Goal: Find specific page/section: Find specific page/section

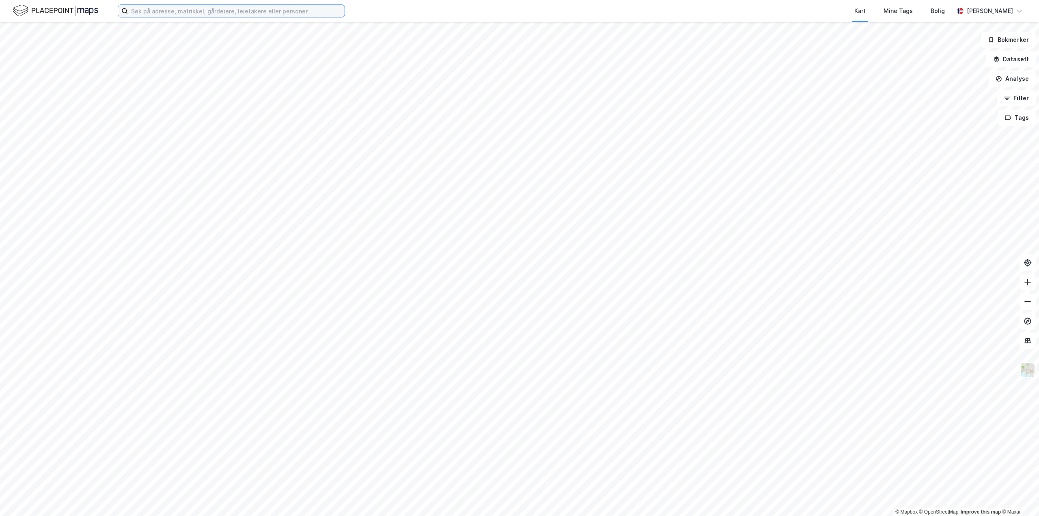
click at [171, 11] on input at bounding box center [236, 11] width 217 height 12
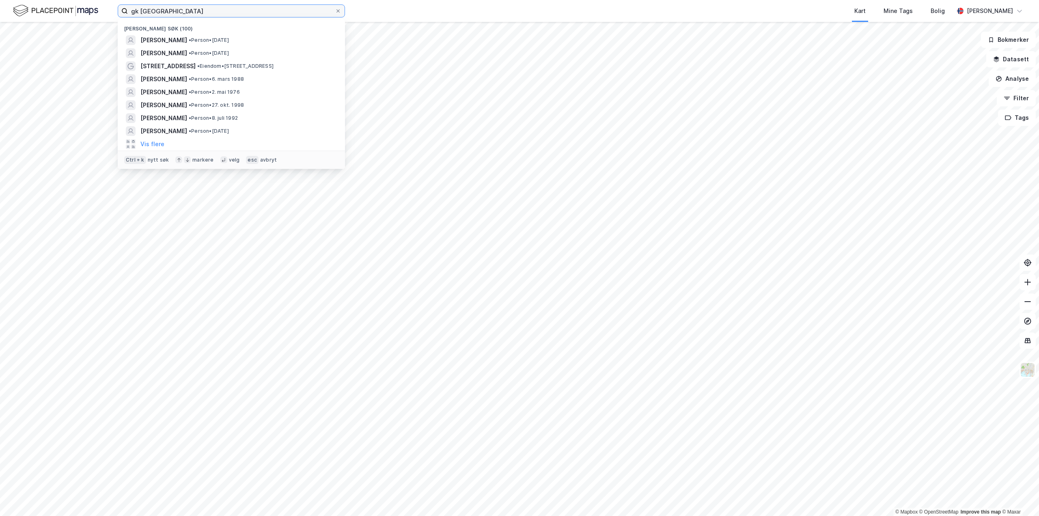
type input "gk trondheim"
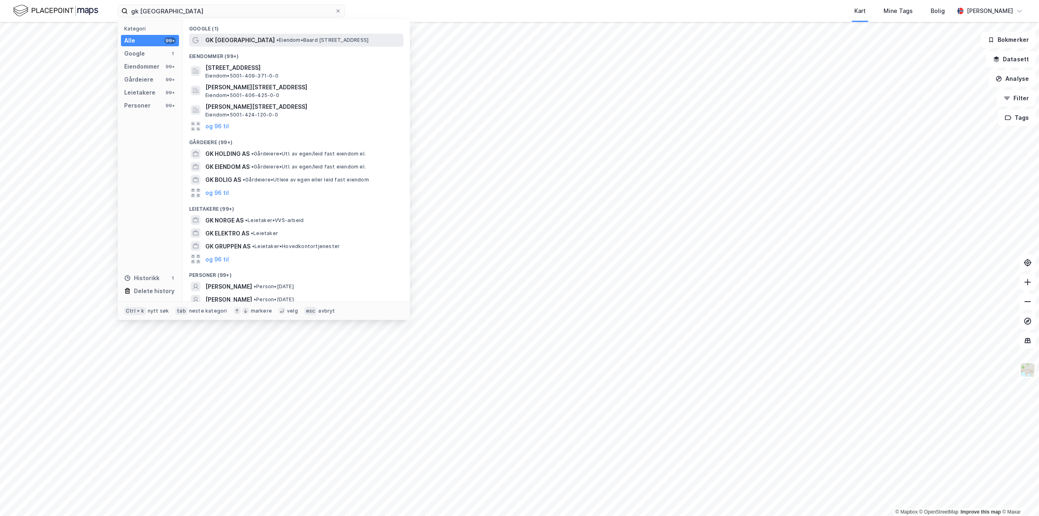
click at [276, 43] on span "• Eiendom • Baard Iversens veg 7, 7037 Trondheim" at bounding box center [322, 40] width 92 height 6
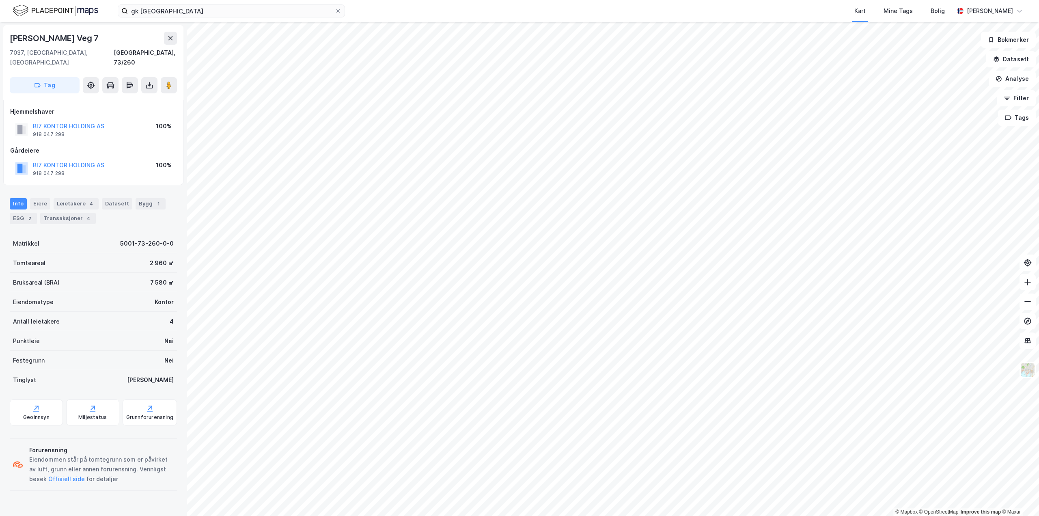
drag, startPoint x: 95, startPoint y: 39, endPoint x: 0, endPoint y: 35, distance: 94.6
click at [0, 35] on div "Baard Iversens Veg 7 7037, Trondheim, Trøndelag Trondheim, 73/260 Tag Hjemmelsh…" at bounding box center [93, 269] width 187 height 494
copy div "Baard Iversens Veg 7"
